Goal: Task Accomplishment & Management: Manage account settings

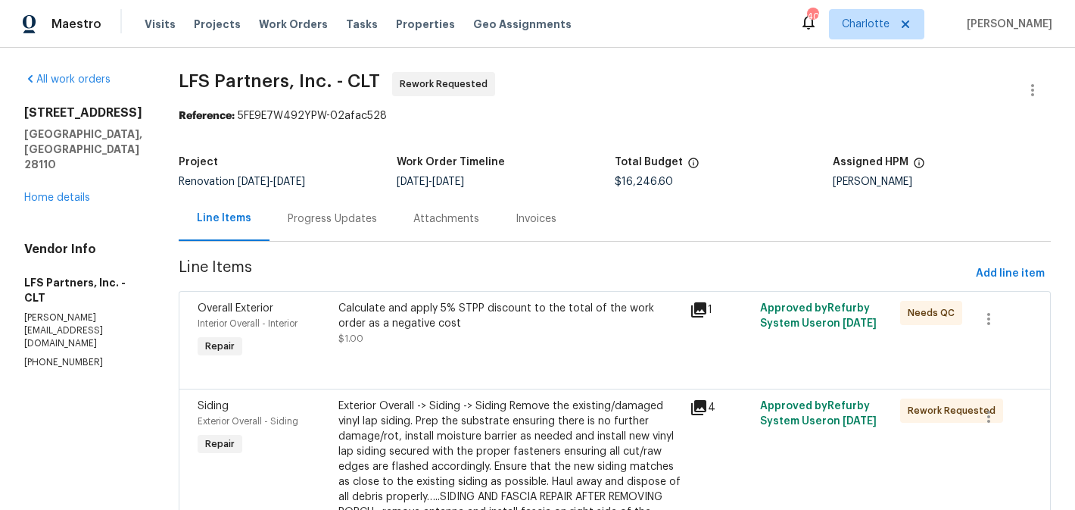
scroll to position [3794, 0]
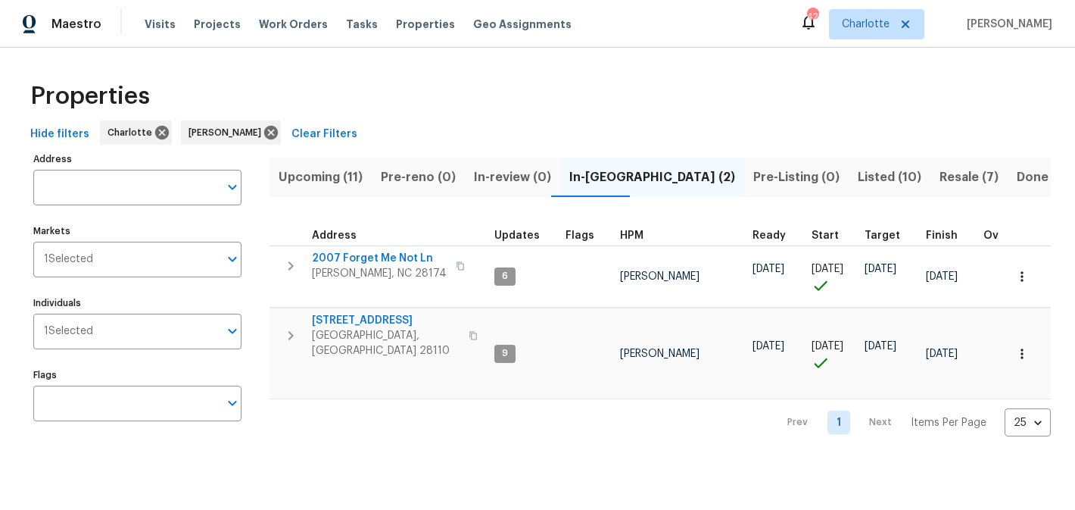
click at [940, 178] on span "Resale (7)" at bounding box center [969, 177] width 59 height 21
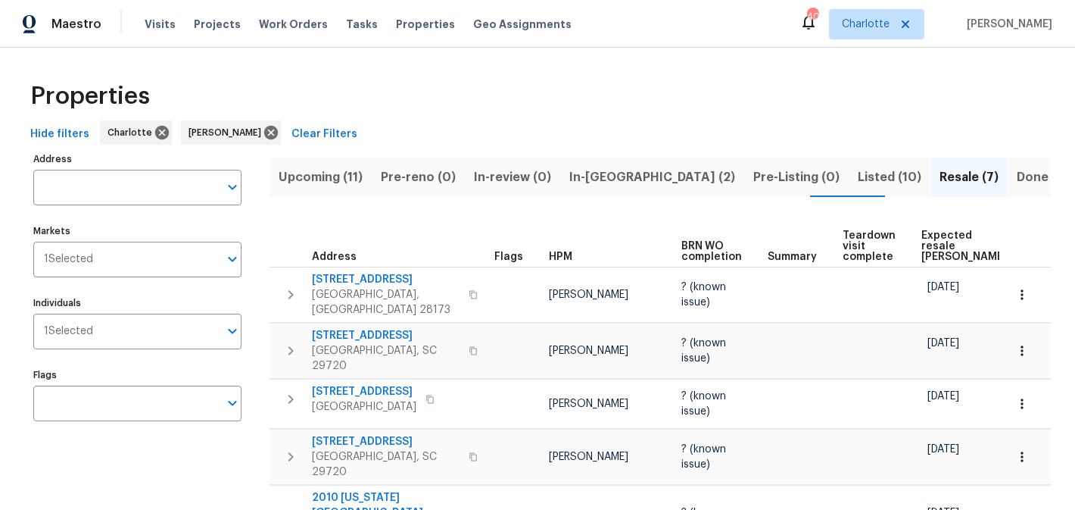
click at [619, 179] on span "In-[GEOGRAPHIC_DATA] (2)" at bounding box center [652, 177] width 166 height 21
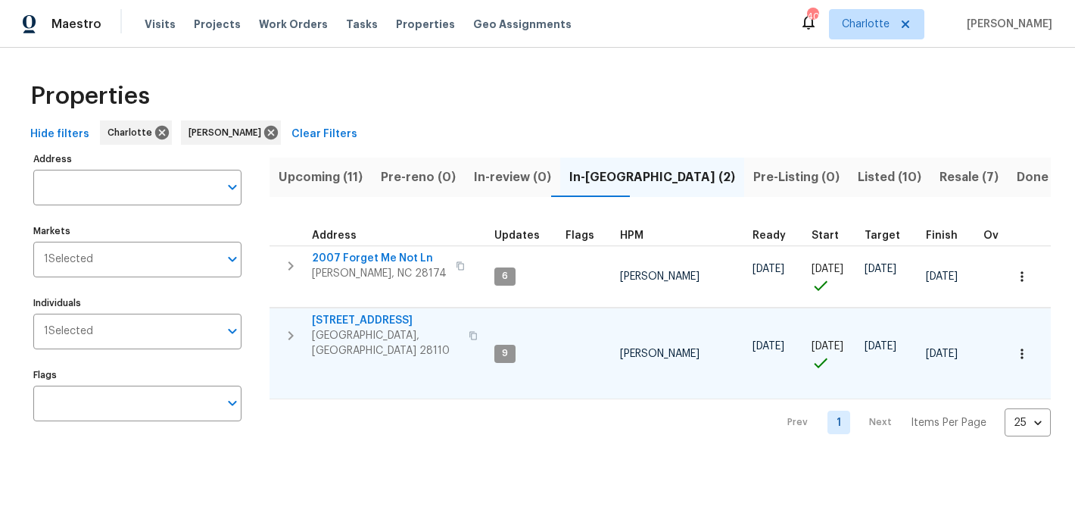
click at [358, 321] on span "2813 Faircroft Way" at bounding box center [386, 320] width 148 height 15
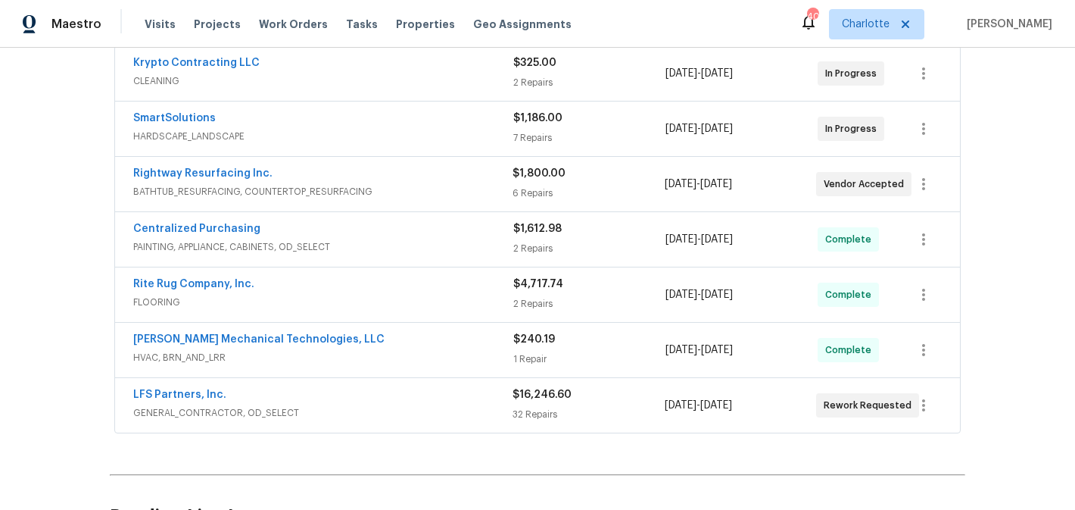
scroll to position [298, 0]
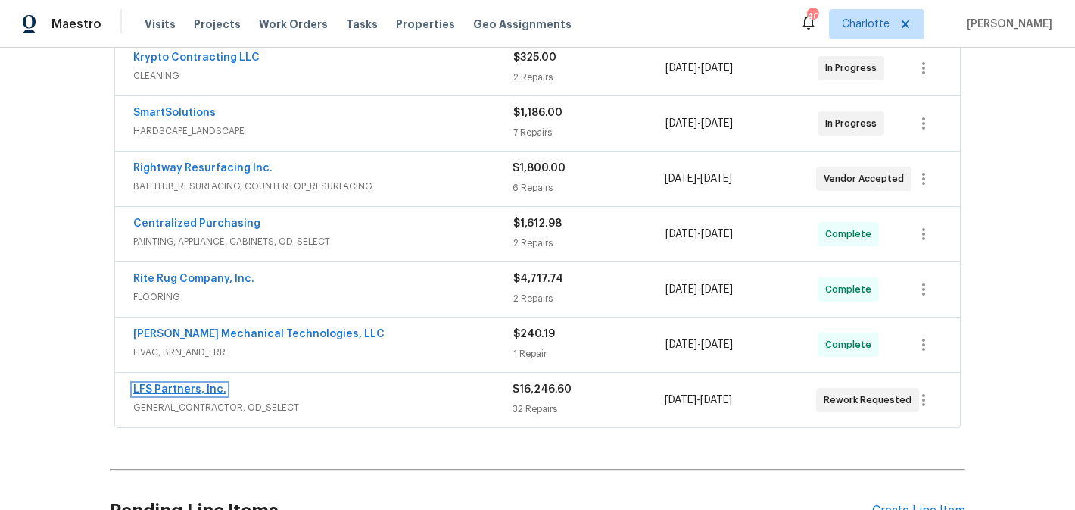
click at [190, 390] on link "LFS Partners, Inc." at bounding box center [179, 389] width 93 height 11
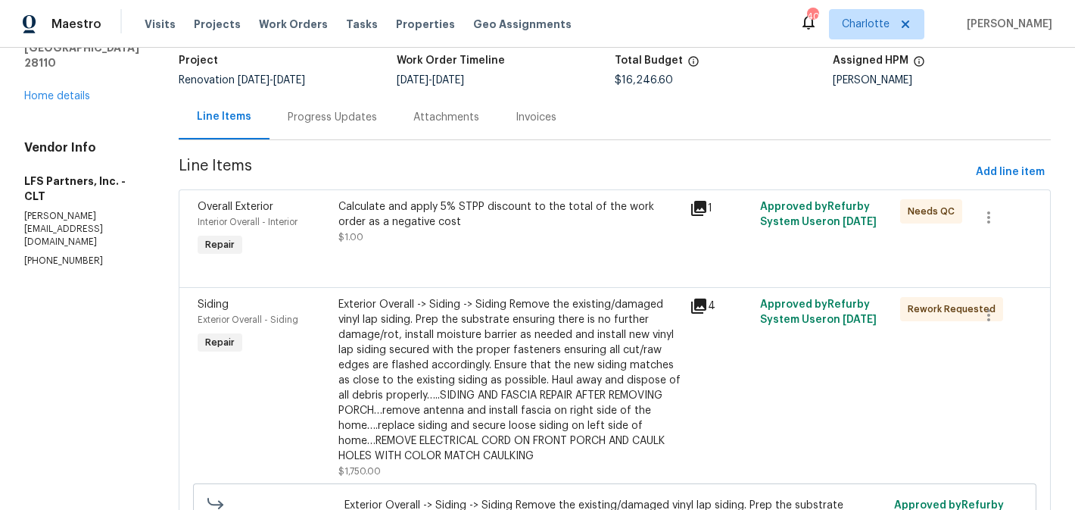
scroll to position [97, 0]
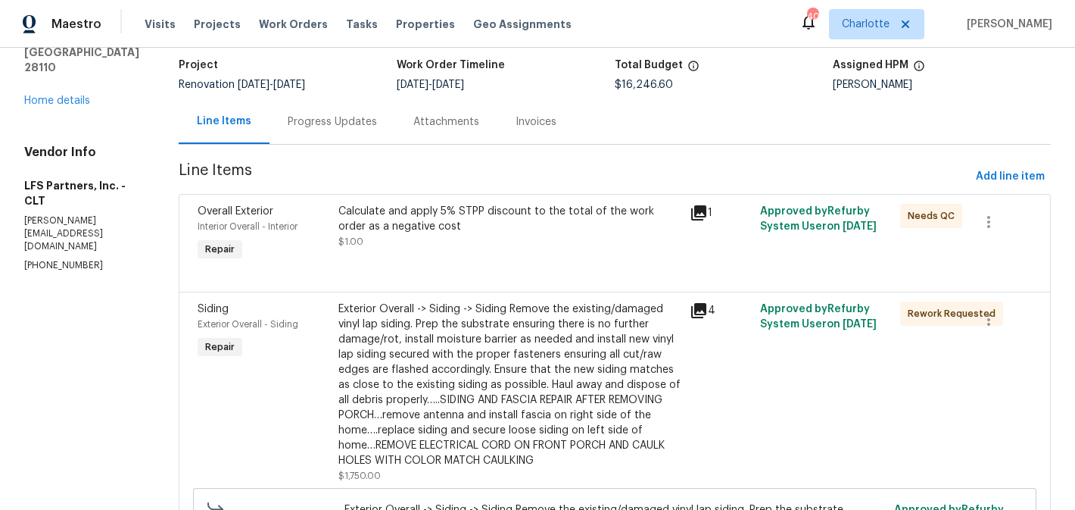
click at [302, 120] on div "Progress Updates" at bounding box center [332, 121] width 89 height 15
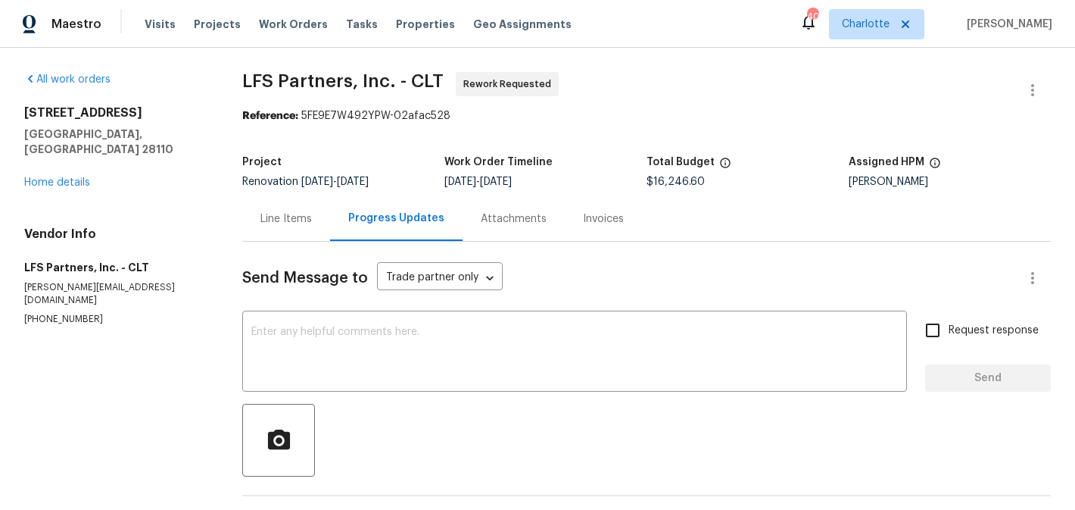
click at [278, 214] on div "Line Items" at bounding box center [285, 218] width 51 height 15
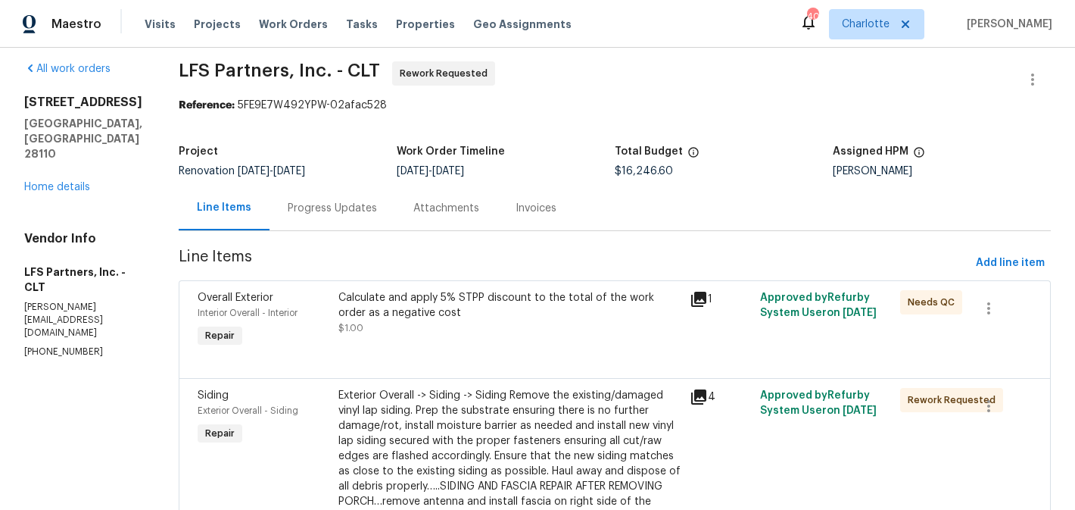
scroll to position [13, 0]
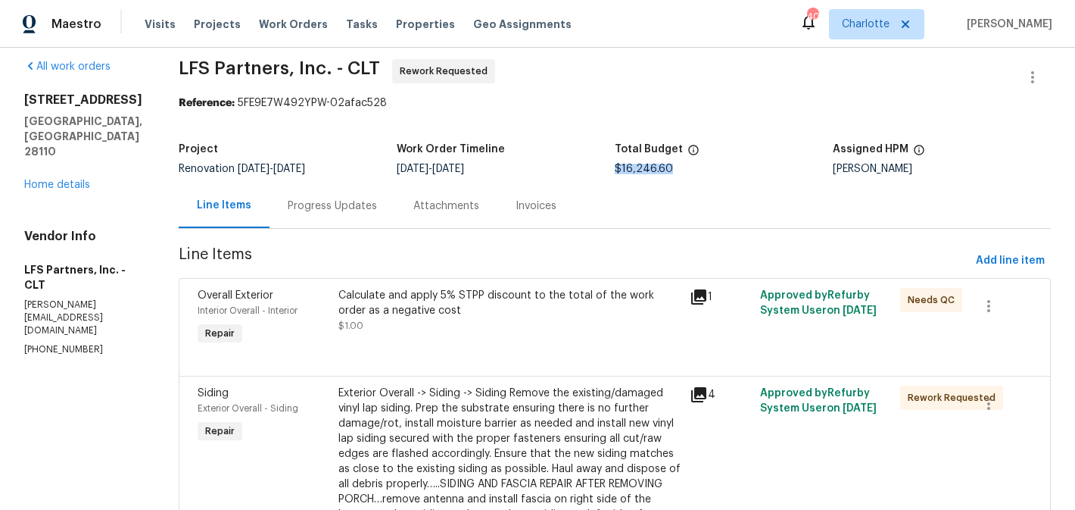
drag, startPoint x: 610, startPoint y: 169, endPoint x: 670, endPoint y: 171, distance: 59.9
click at [670, 171] on div "$16,246.60" at bounding box center [724, 169] width 218 height 11
click at [672, 198] on div "Line Items Progress Updates Attachments Invoices" at bounding box center [615, 205] width 872 height 45
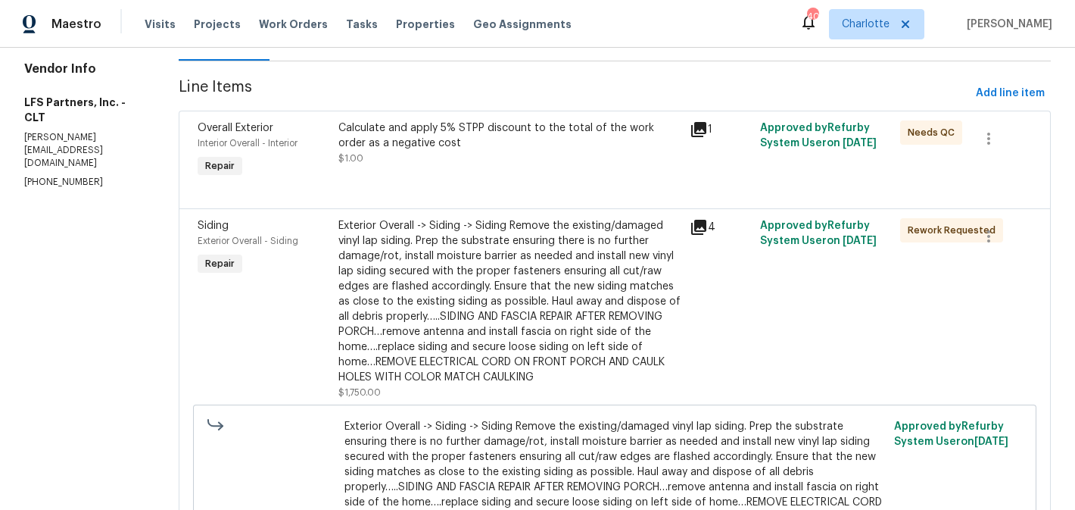
scroll to position [187, 0]
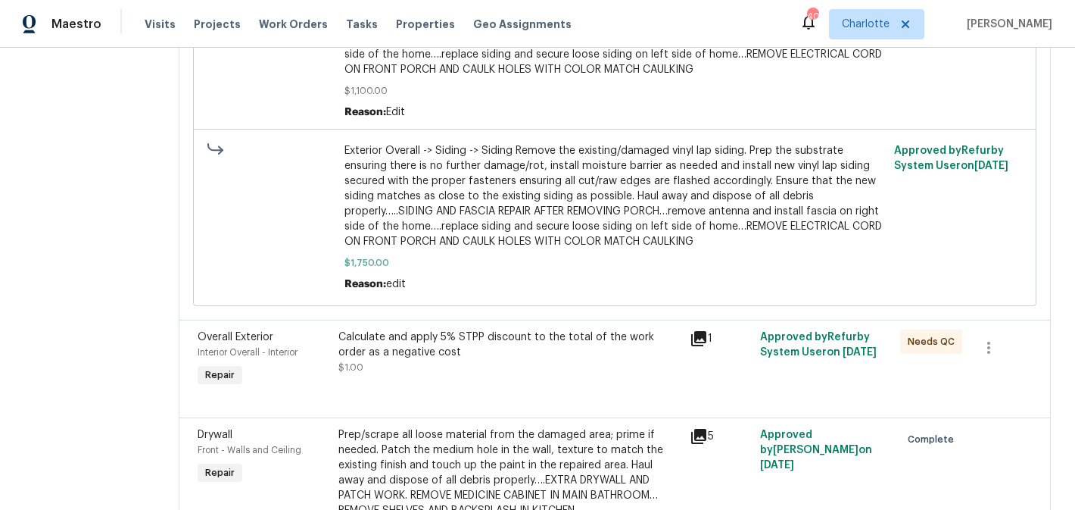
scroll to position [547, 0]
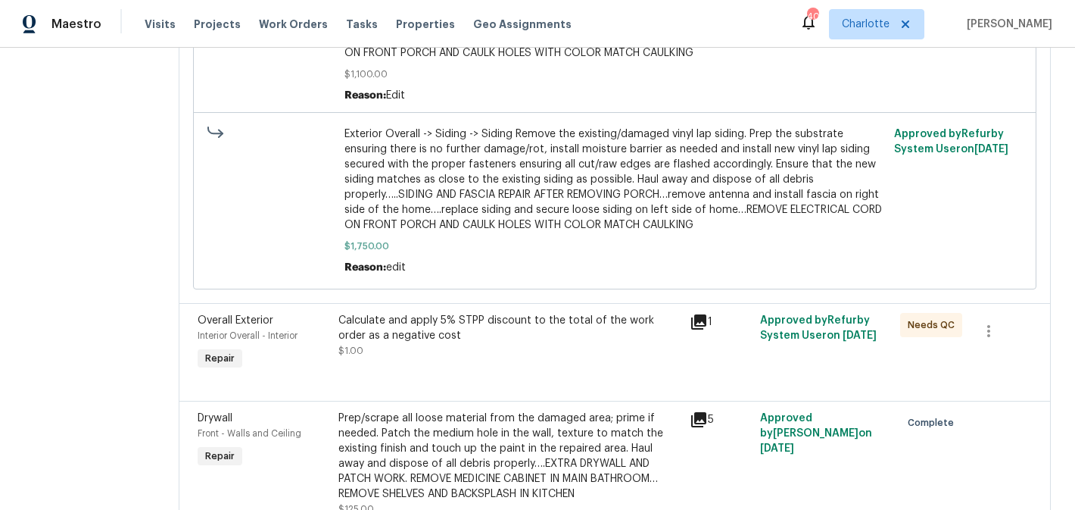
click at [546, 329] on div "Calculate and apply 5% STPP discount to the total of the work order as a negati…" at bounding box center [509, 328] width 342 height 30
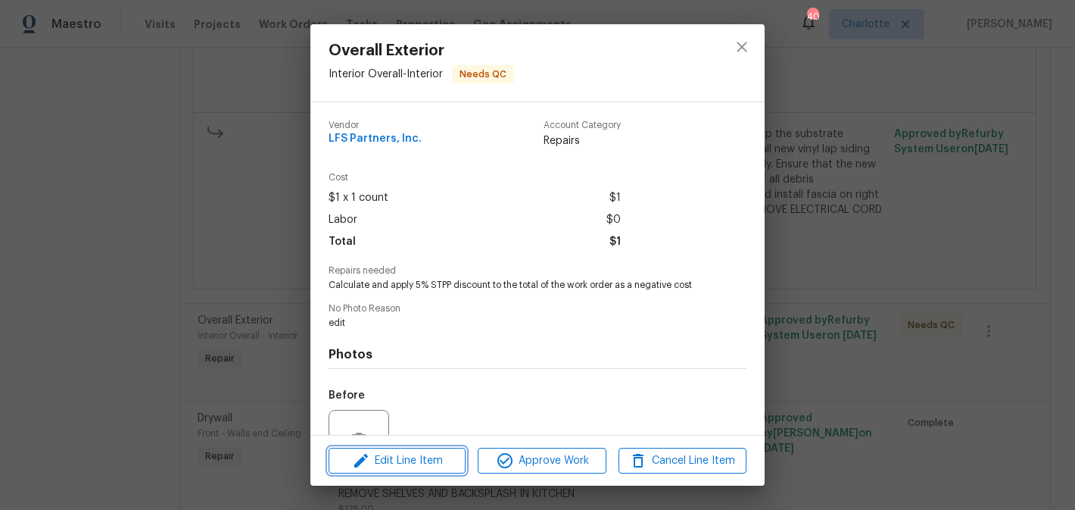
click at [410, 458] on span "Edit Line Item" at bounding box center [397, 460] width 128 height 19
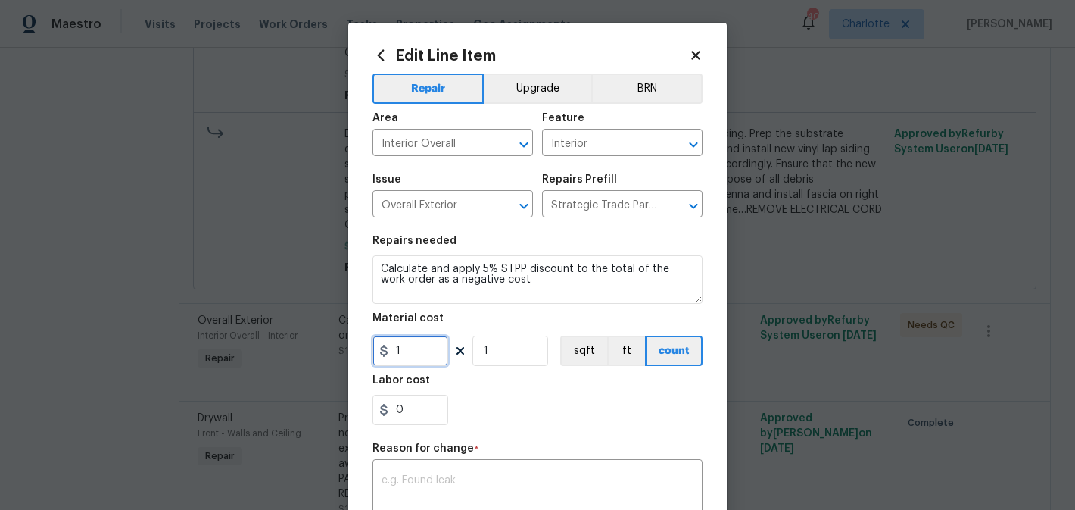
click at [394, 350] on input "1" at bounding box center [411, 350] width 76 height 30
click at [408, 349] on input "81" at bounding box center [411, 350] width 76 height 30
click at [395, 350] on input "8" at bounding box center [411, 350] width 76 height 30
click at [422, 351] on input "-8" at bounding box center [411, 350] width 76 height 30
type input "-812.33"
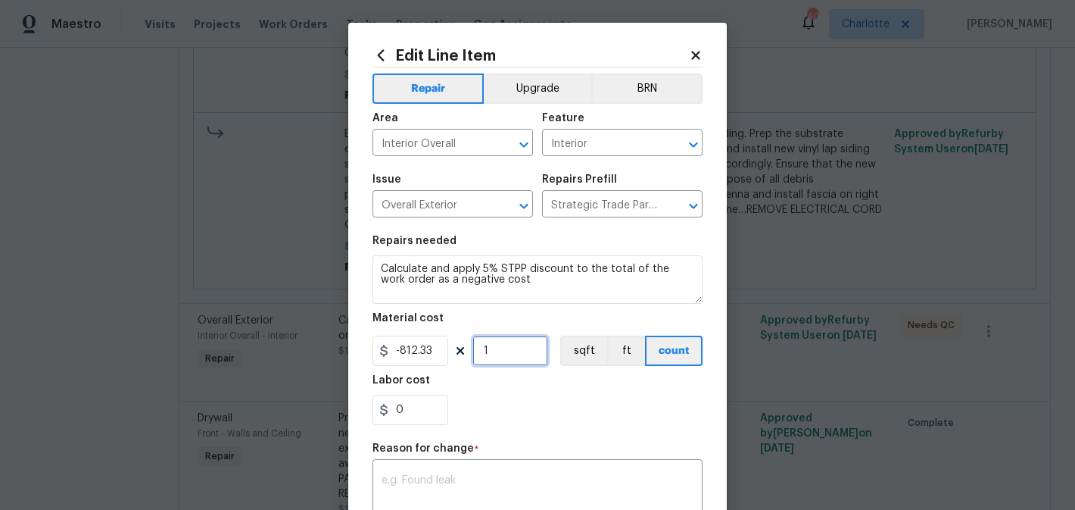
click at [501, 354] on input "1" at bounding box center [511, 350] width 76 height 30
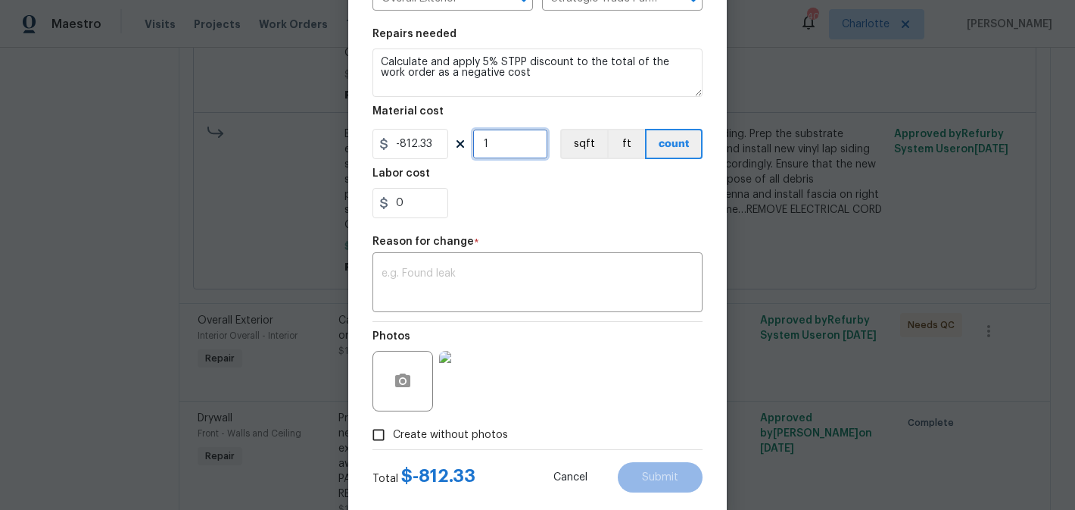
scroll to position [237, 0]
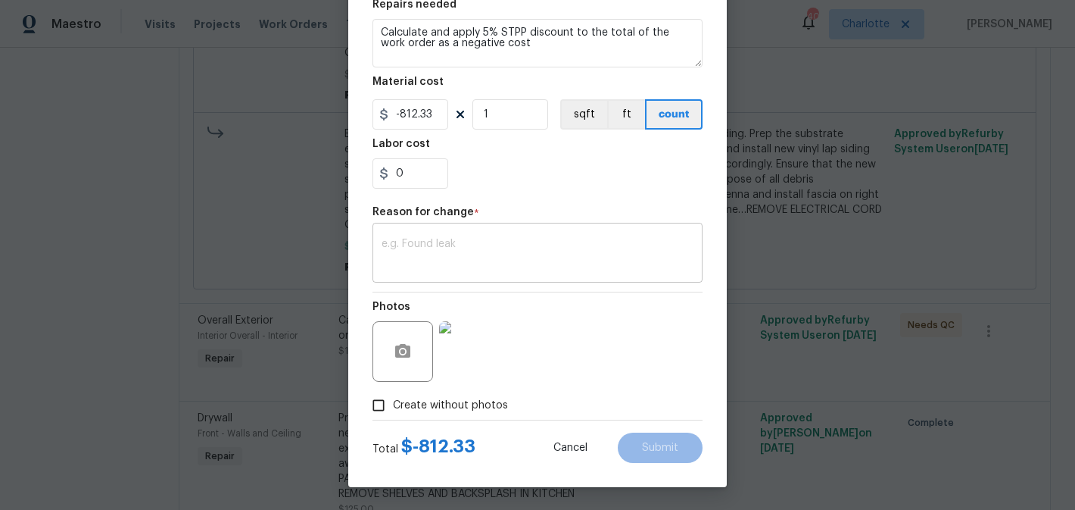
click at [477, 252] on textarea at bounding box center [538, 255] width 312 height 32
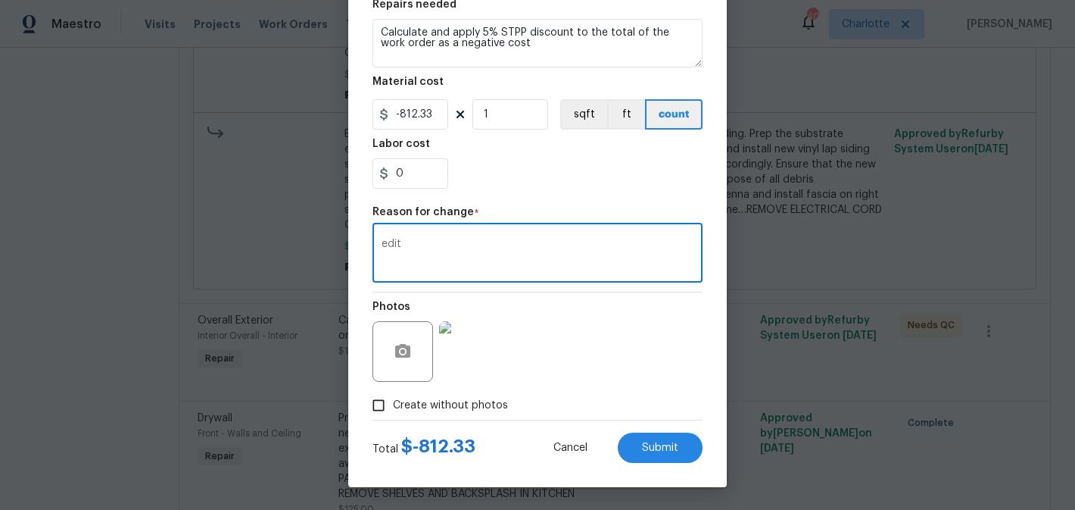
type textarea "edit"
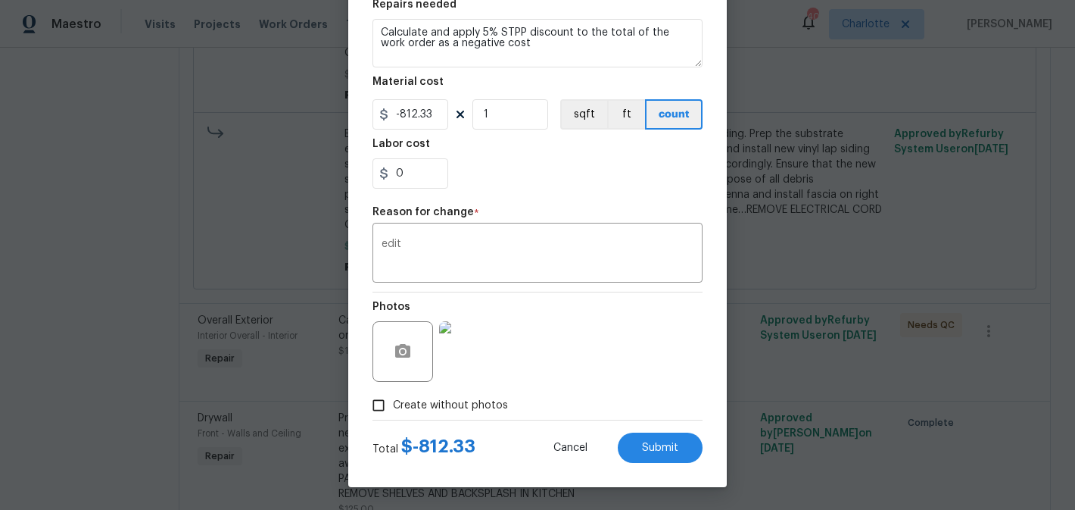
click at [608, 298] on div "Photos" at bounding box center [538, 341] width 330 height 98
click at [662, 451] on span "Submit" at bounding box center [660, 447] width 36 height 11
type input "1"
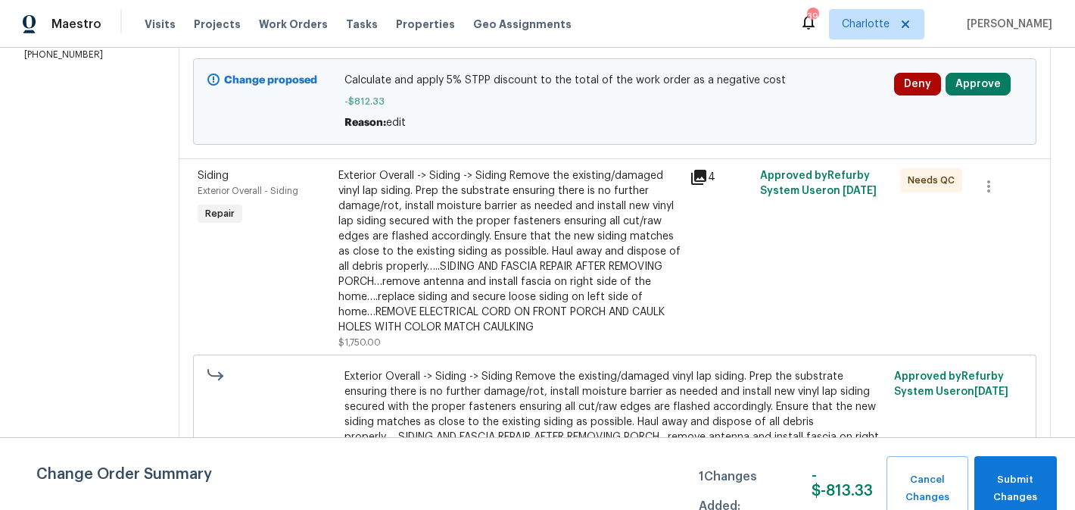
scroll to position [317, 0]
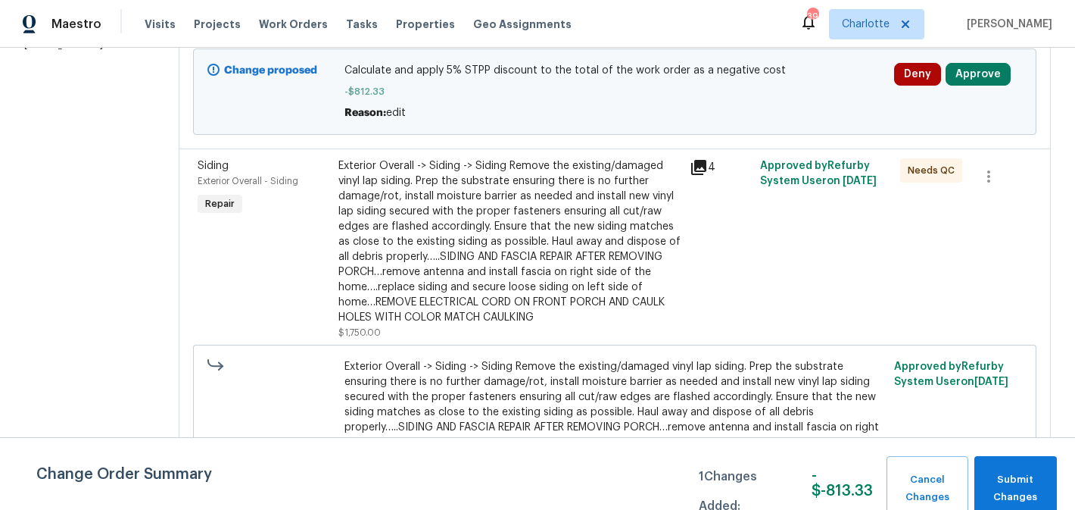
click at [589, 255] on div "Exterior Overall -> Siding -> Siding Remove the existing/damaged vinyl lap sidi…" at bounding box center [509, 241] width 342 height 167
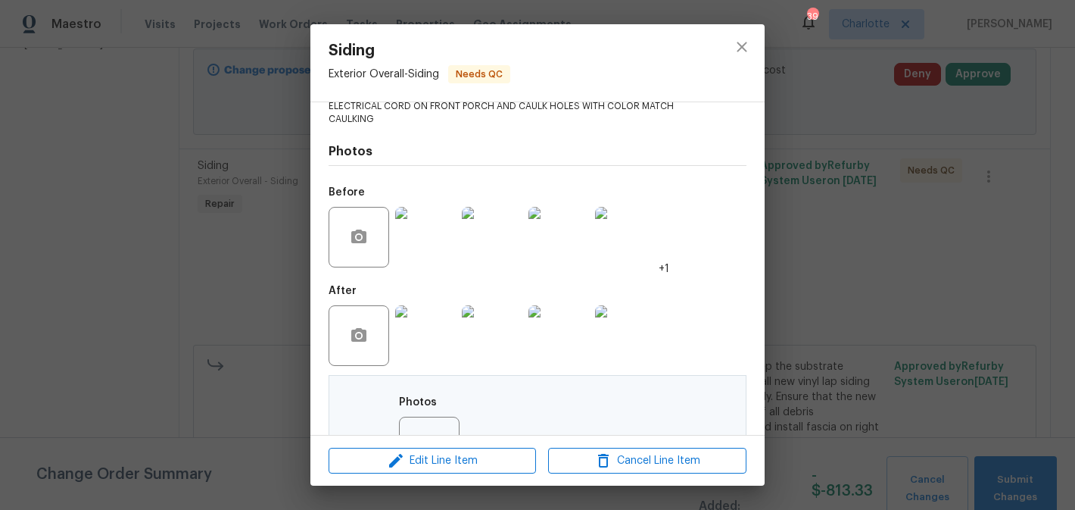
scroll to position [279, 0]
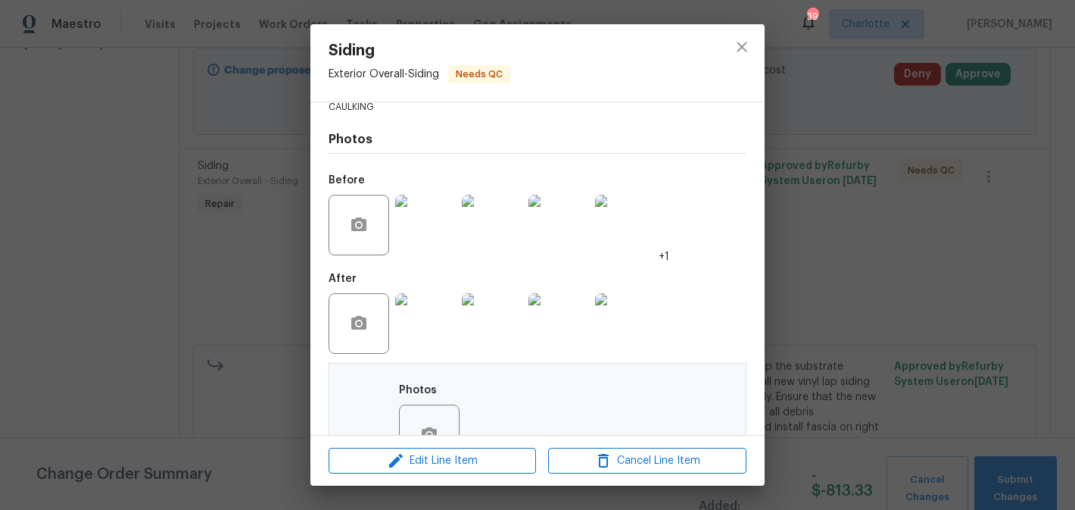
click at [429, 338] on img at bounding box center [425, 323] width 61 height 61
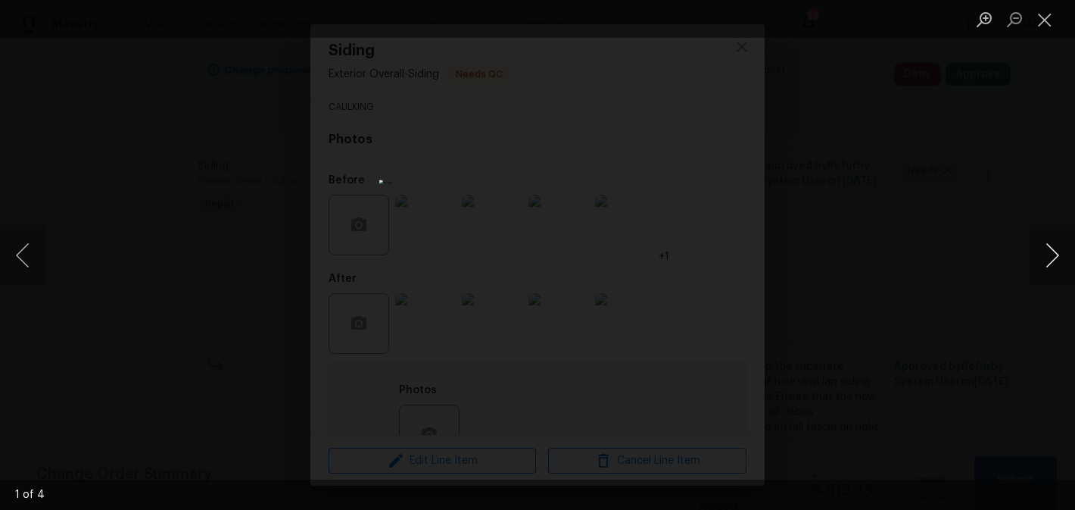
click at [1042, 254] on button "Next image" at bounding box center [1052, 255] width 45 height 61
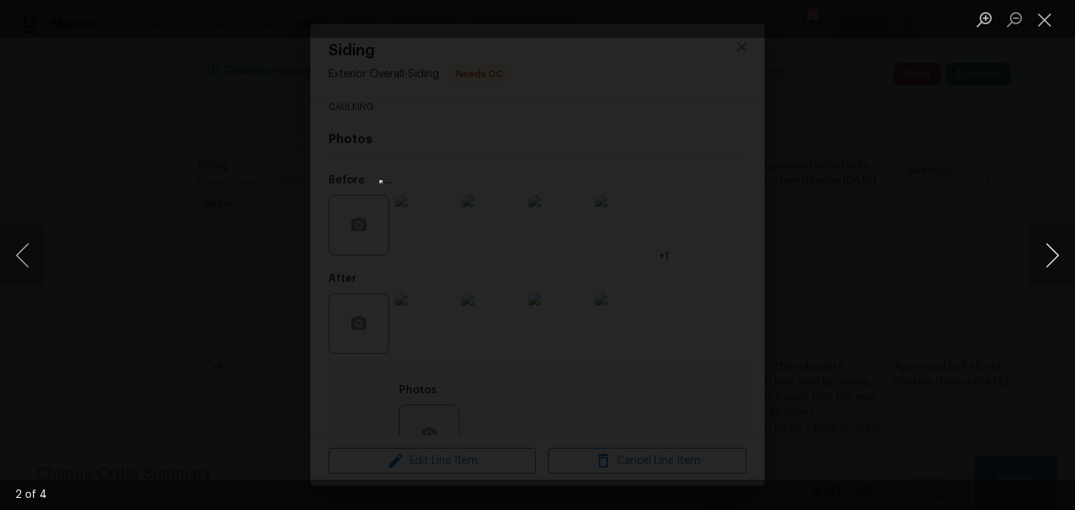
click at [1042, 253] on button "Next image" at bounding box center [1052, 255] width 45 height 61
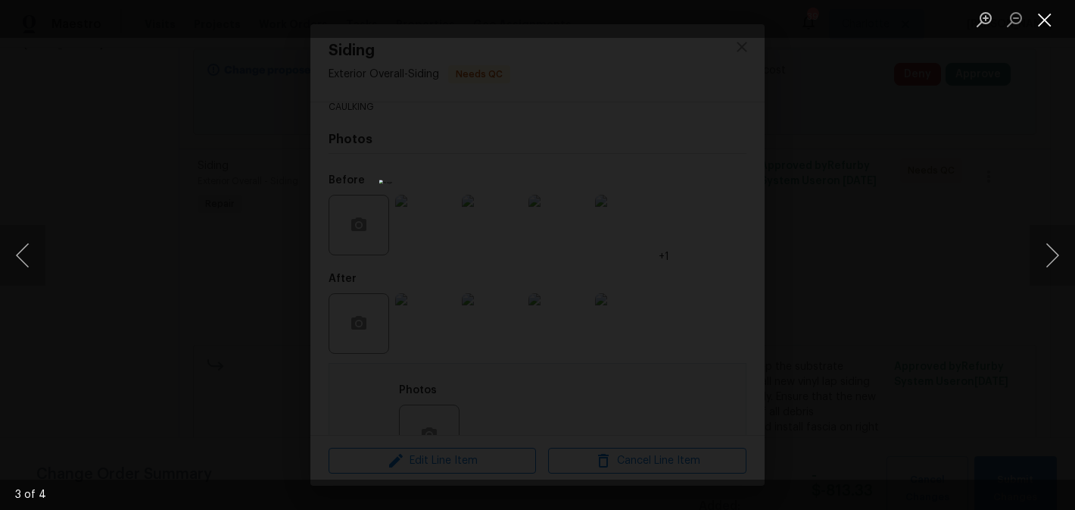
click at [1041, 16] on button "Close lightbox" at bounding box center [1045, 19] width 30 height 27
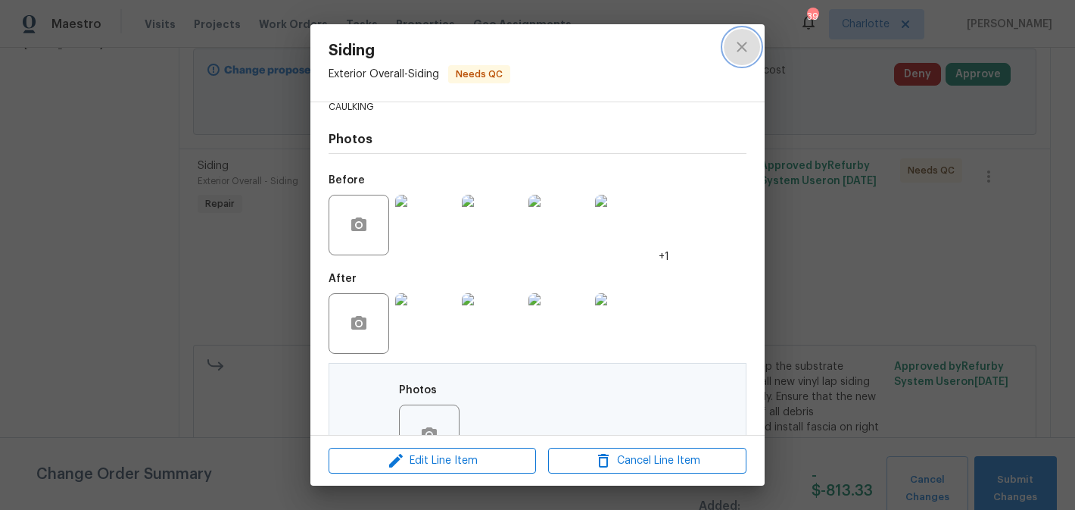
click at [747, 49] on icon "close" at bounding box center [742, 47] width 18 height 18
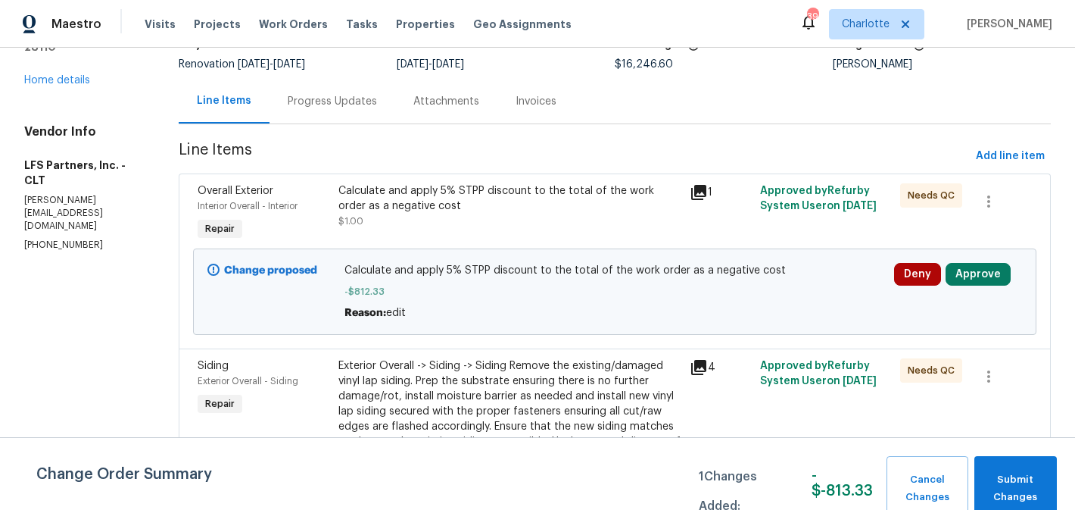
scroll to position [0, 0]
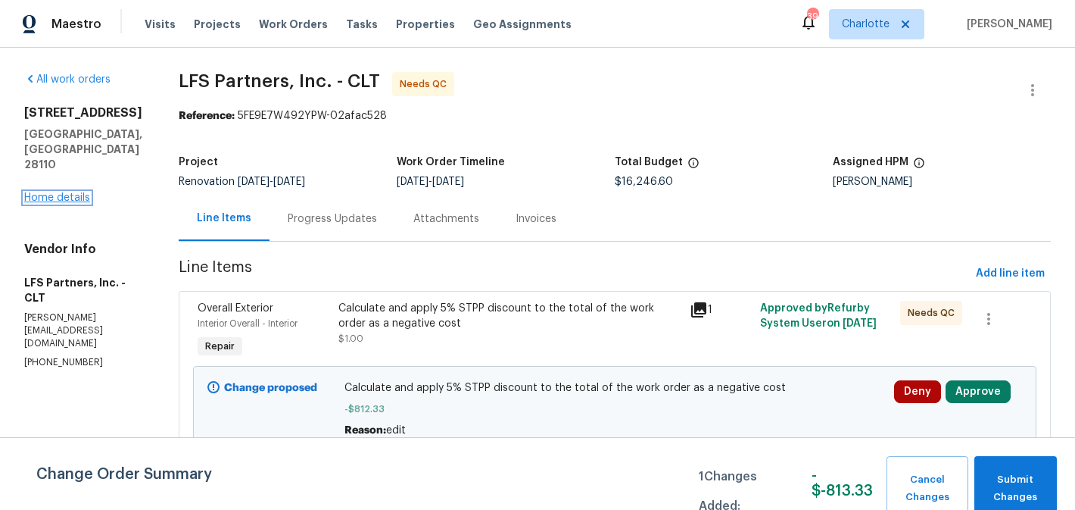
click at [73, 192] on link "Home details" at bounding box center [57, 197] width 66 height 11
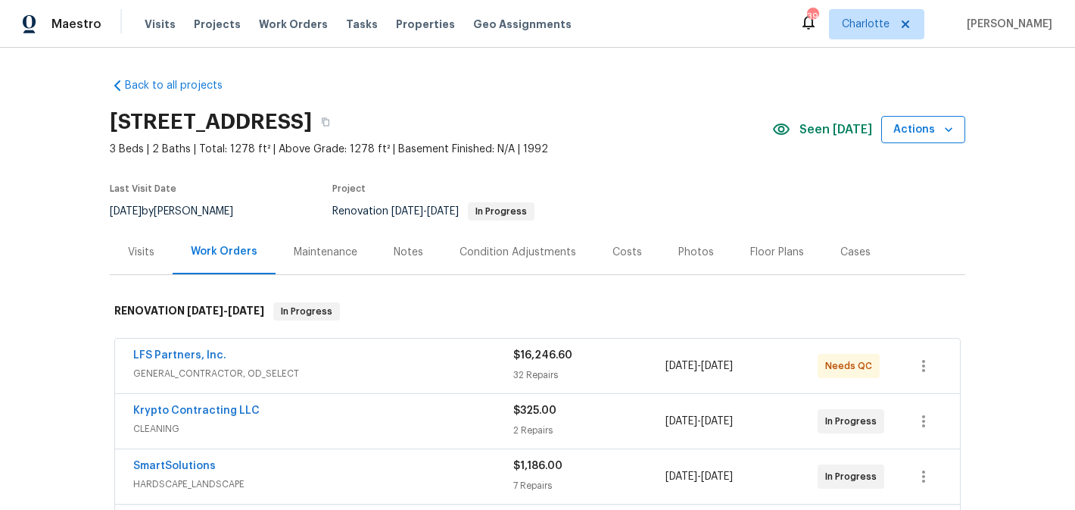
click at [952, 138] on span "Actions" at bounding box center [924, 129] width 60 height 19
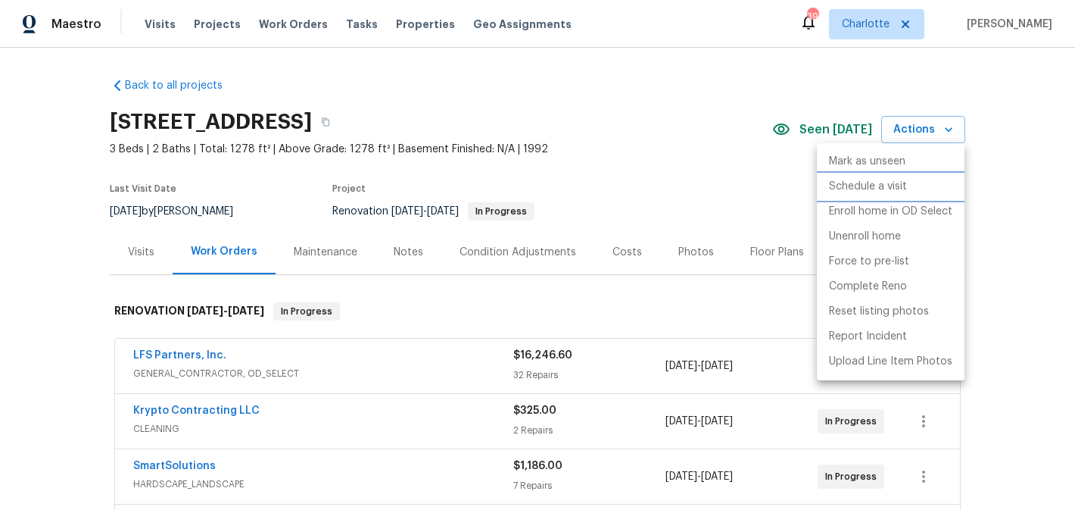
click at [884, 181] on p "Schedule a visit" at bounding box center [868, 187] width 78 height 16
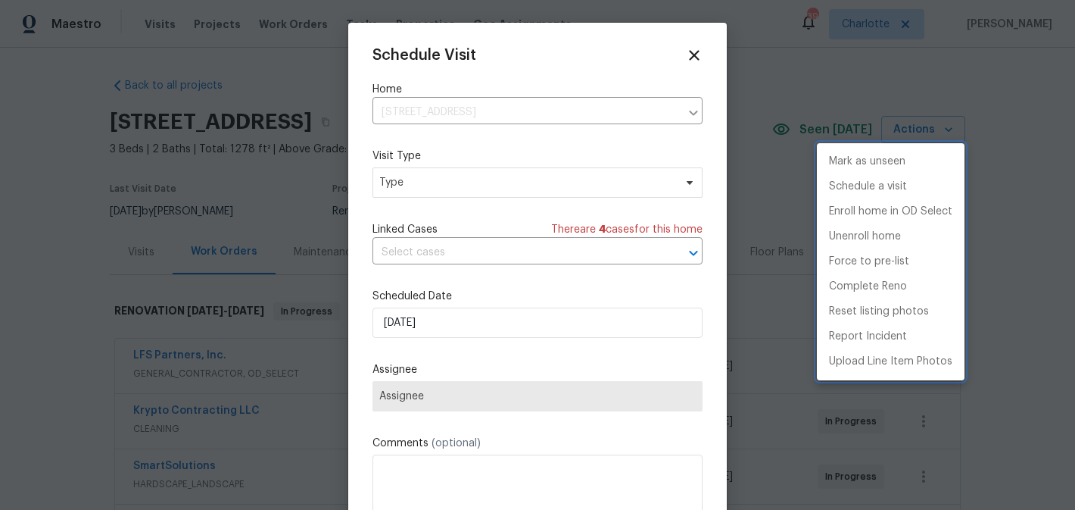
click at [488, 187] on div at bounding box center [537, 255] width 1075 height 510
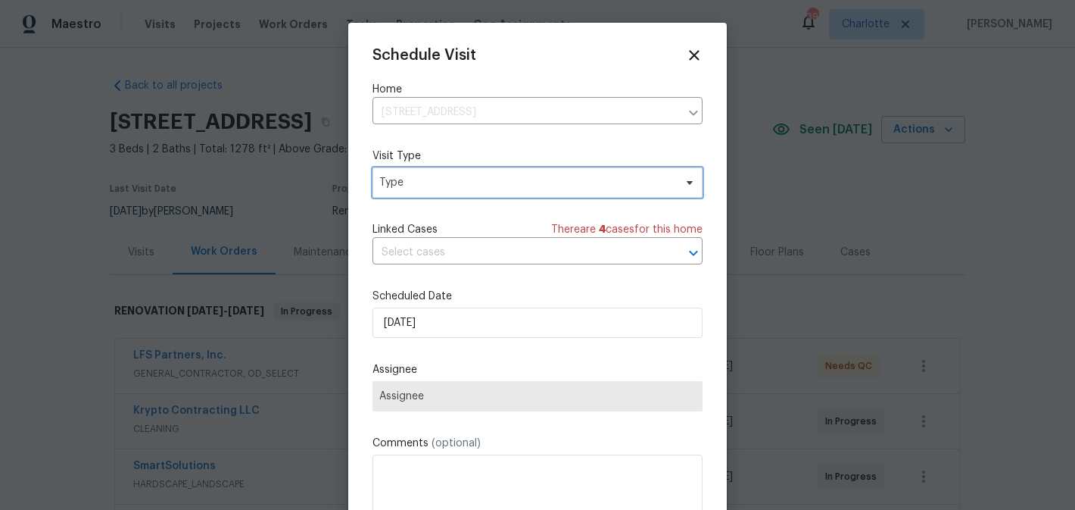
click at [488, 187] on span "Type" at bounding box center [526, 182] width 295 height 15
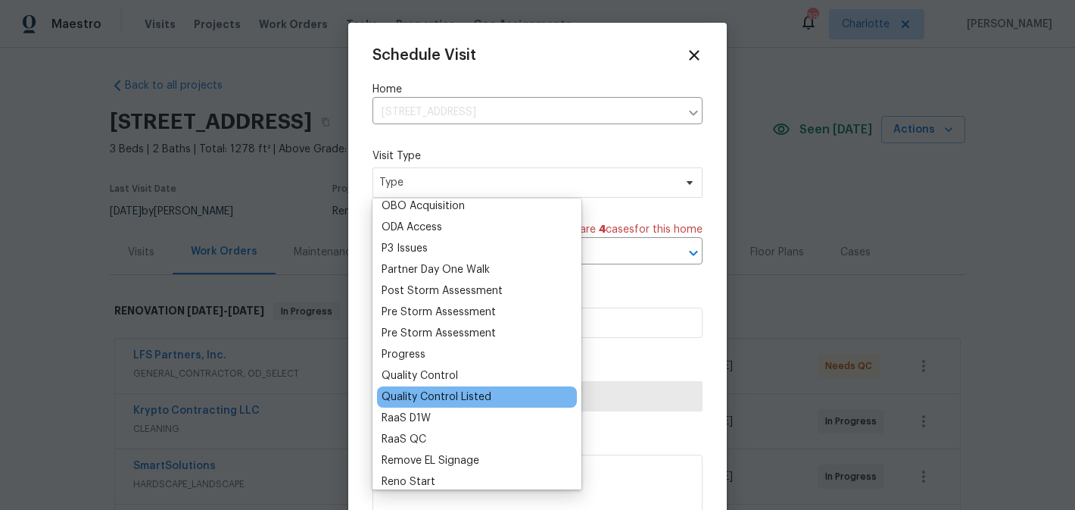
scroll to position [883, 0]
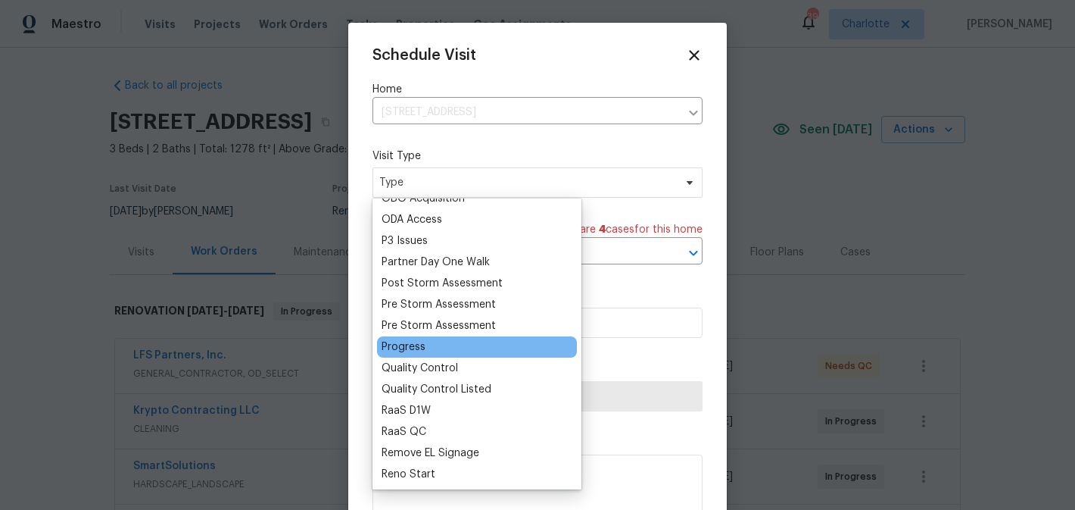
click at [404, 351] on div "Progress" at bounding box center [404, 346] width 44 height 15
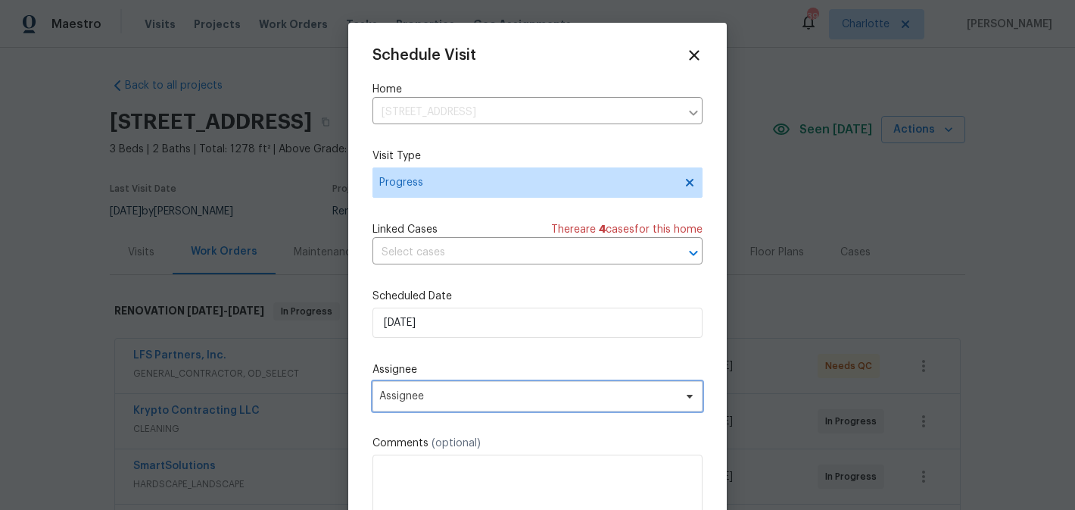
click at [508, 398] on span "Assignee" at bounding box center [527, 396] width 297 height 12
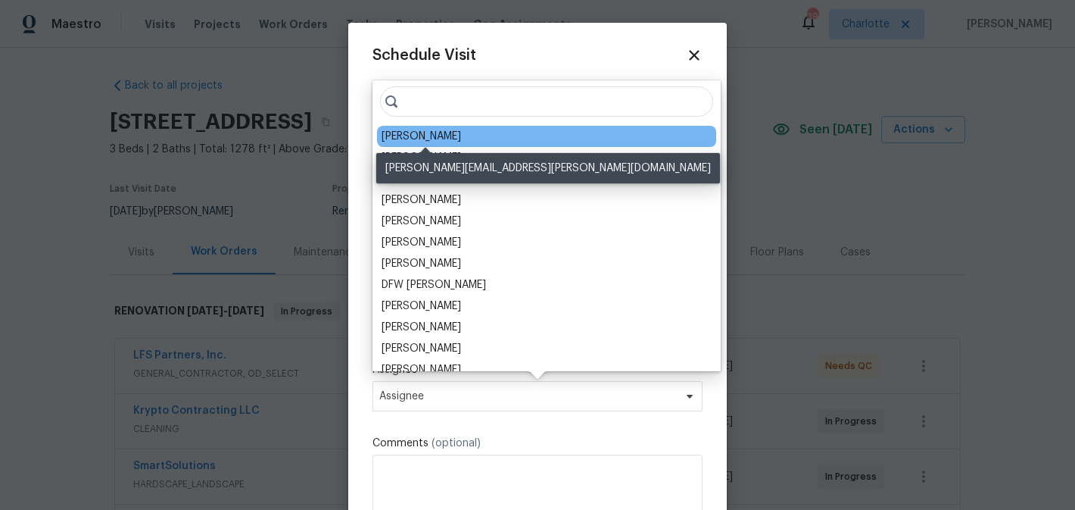
click at [451, 133] on div "[PERSON_NAME]" at bounding box center [422, 136] width 80 height 15
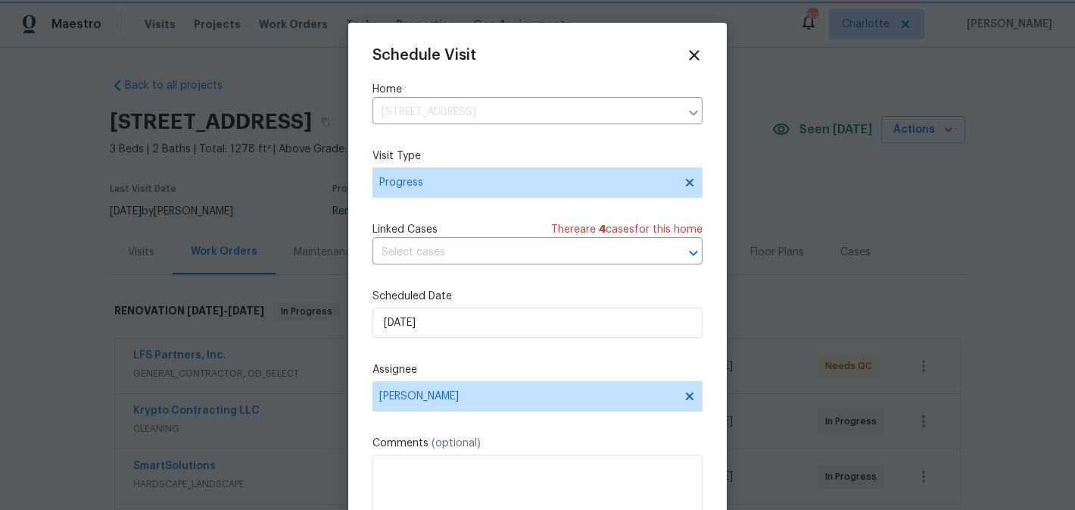
scroll to position [27, 0]
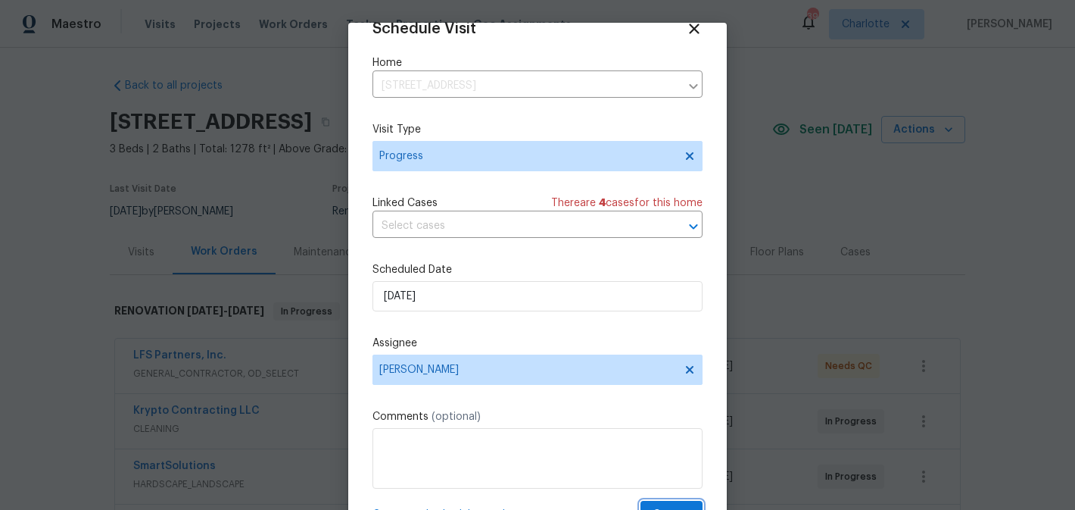
click at [675, 506] on span "Create" at bounding box center [672, 514] width 38 height 19
